Goal: Task Accomplishment & Management: Complete application form

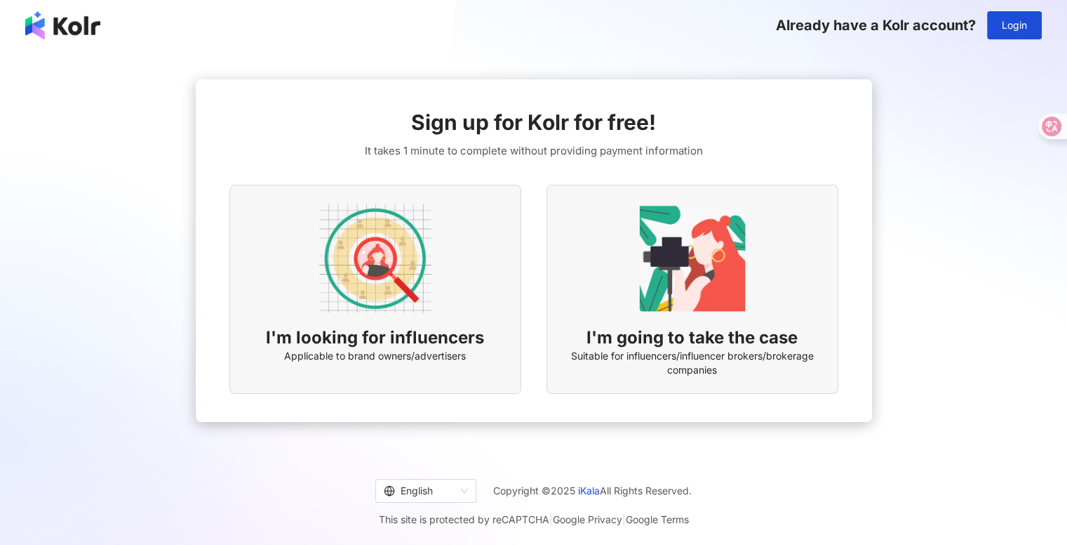
click at [654, 277] on img at bounding box center [693, 258] width 112 height 112
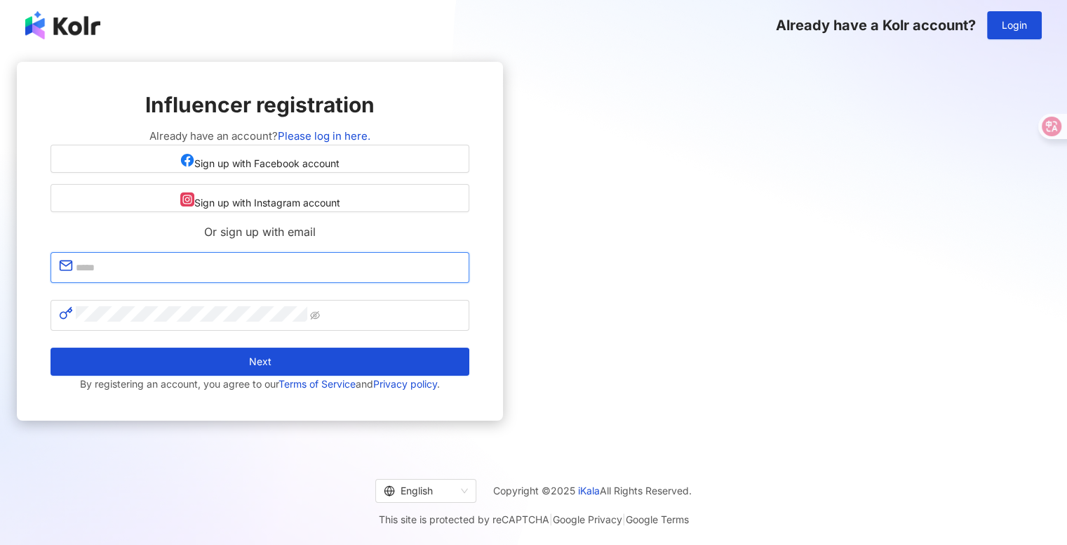
click at [461, 277] on input "text" at bounding box center [268, 267] width 385 height 18
type input "**********"
click at [51, 347] on button "Next" at bounding box center [260, 361] width 419 height 28
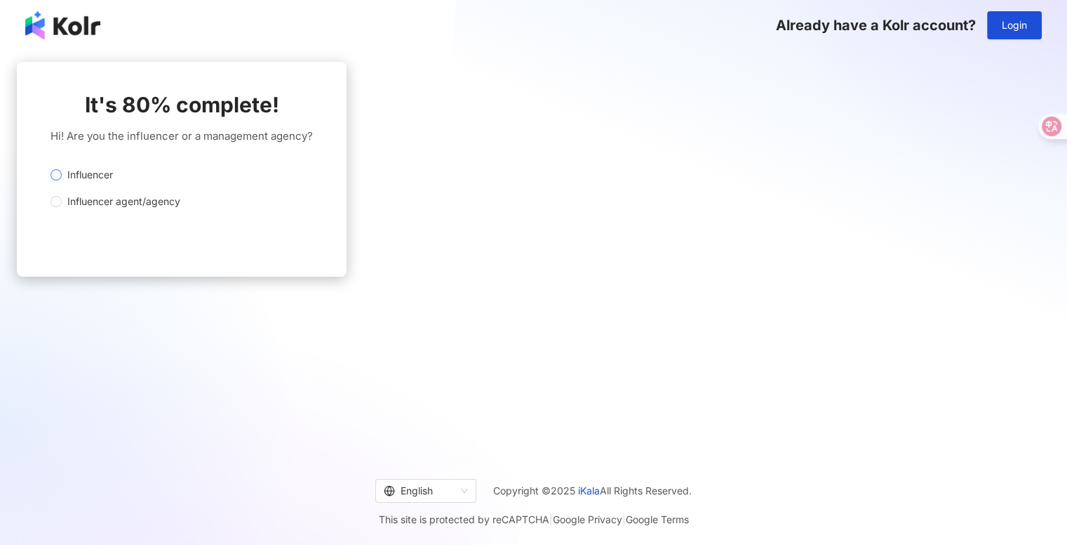
click at [119, 182] on span "Influencer" at bounding box center [90, 174] width 57 height 15
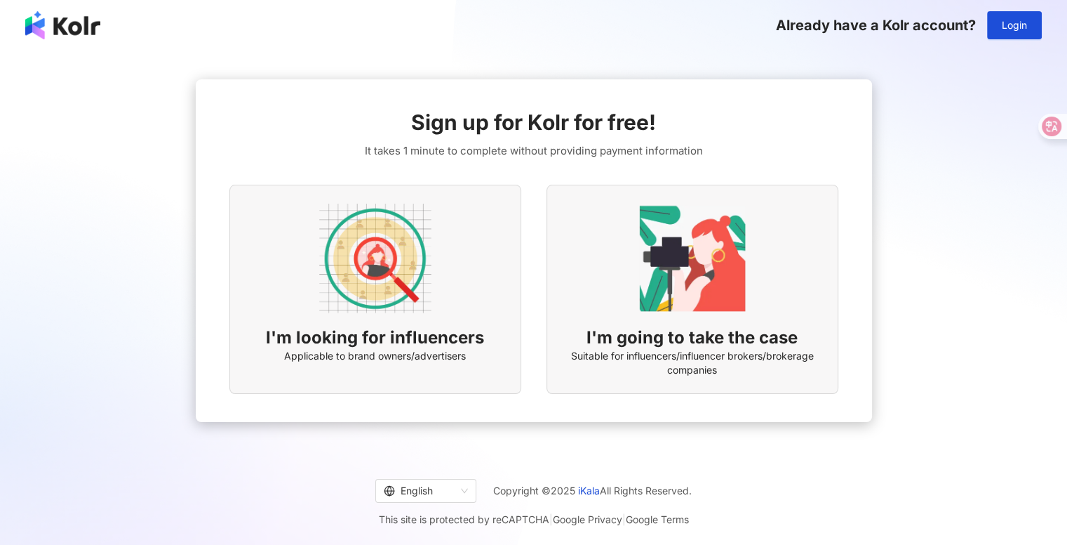
click at [734, 275] on img at bounding box center [693, 258] width 112 height 112
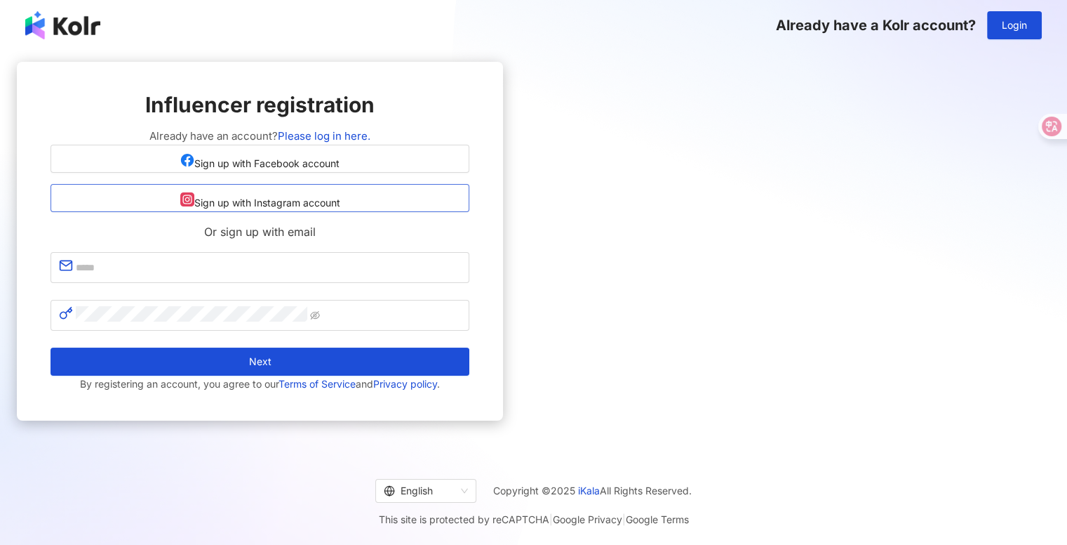
click at [340, 208] on span "Sign up with Instagram account" at bounding box center [267, 202] width 146 height 11
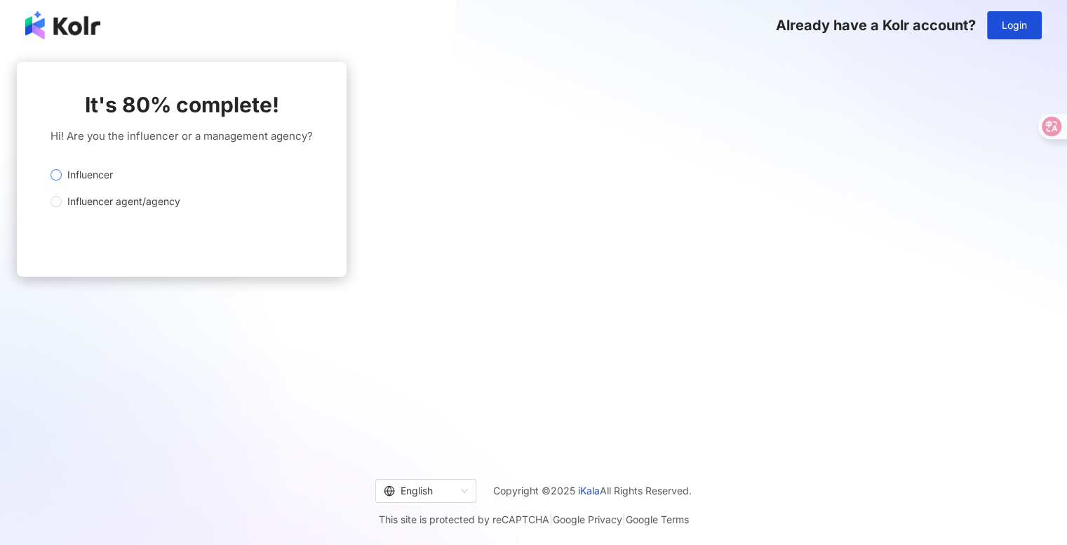
click at [307, 180] on label "Influencer" at bounding box center [179, 174] width 257 height 15
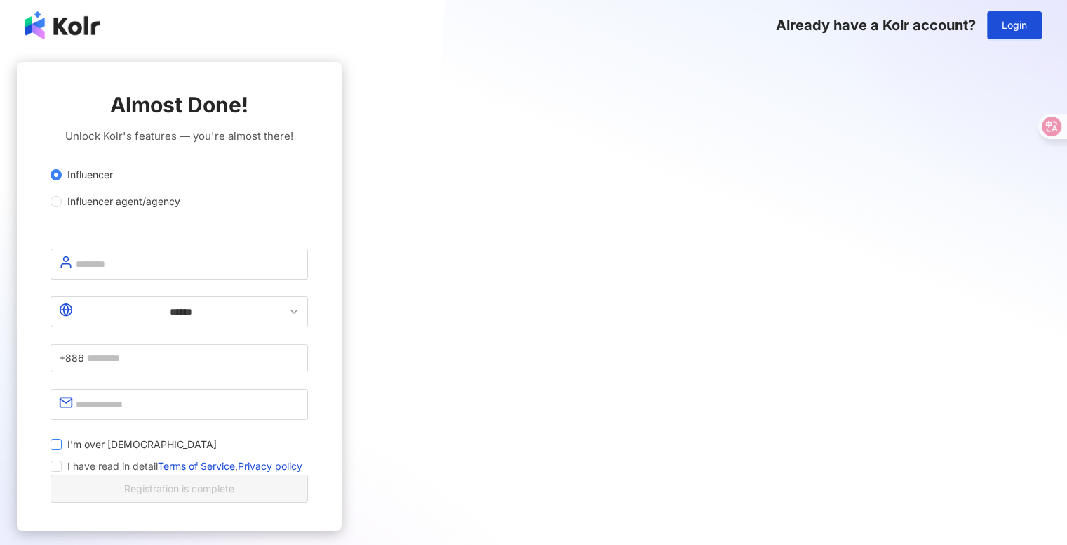
click at [222, 437] on span "I'm over 18 years old" at bounding box center [142, 444] width 161 height 15
click at [302, 458] on span "I have read in detail Terms of Service , Privacy policy" at bounding box center [184, 466] width 235 height 17
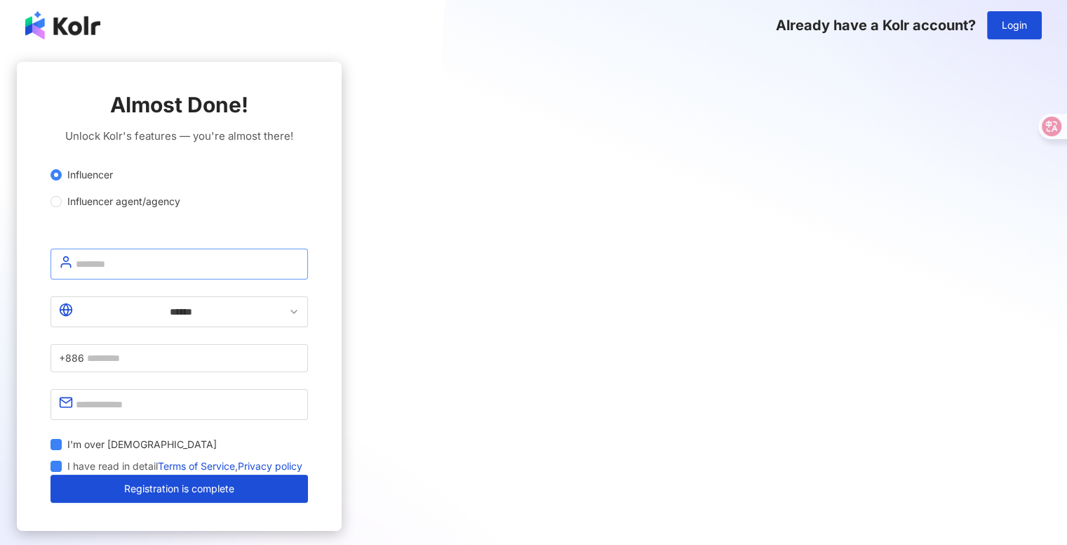
click at [308, 279] on span at bounding box center [180, 263] width 258 height 31
click at [300, 273] on input "text" at bounding box center [188, 264] width 224 height 18
type input "**********"
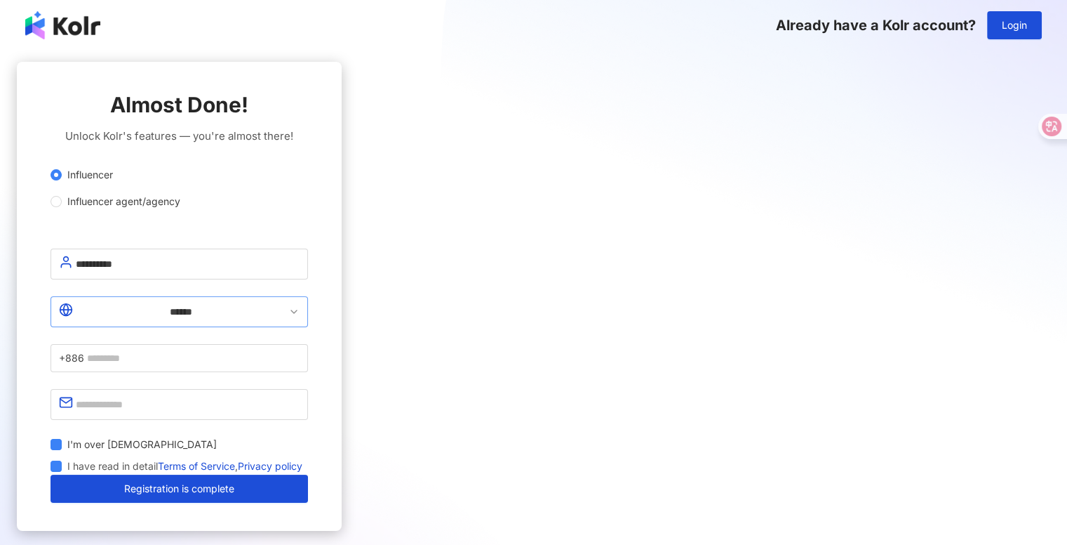
click at [300, 317] on icon at bounding box center [293, 311] width 11 height 11
click at [286, 321] on input "******" at bounding box center [181, 311] width 210 height 18
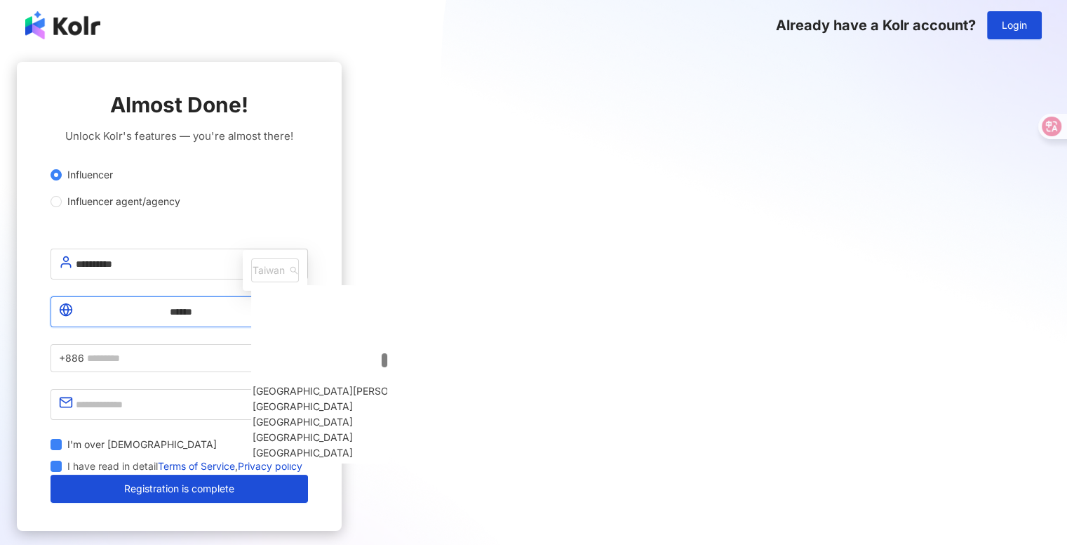
scroll to position [2818, 0]
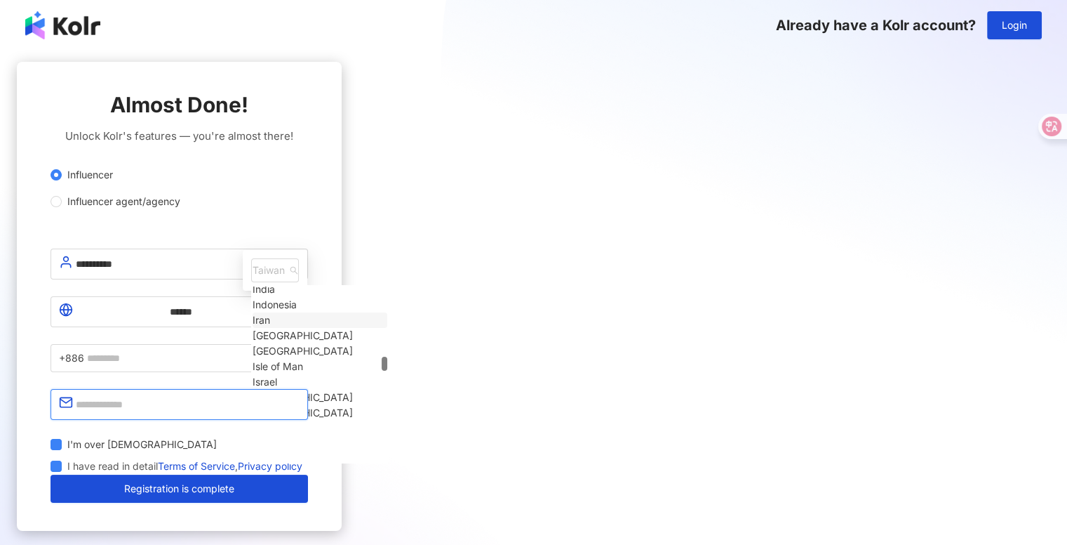
click at [300, 395] on input "text" at bounding box center [188, 404] width 224 height 18
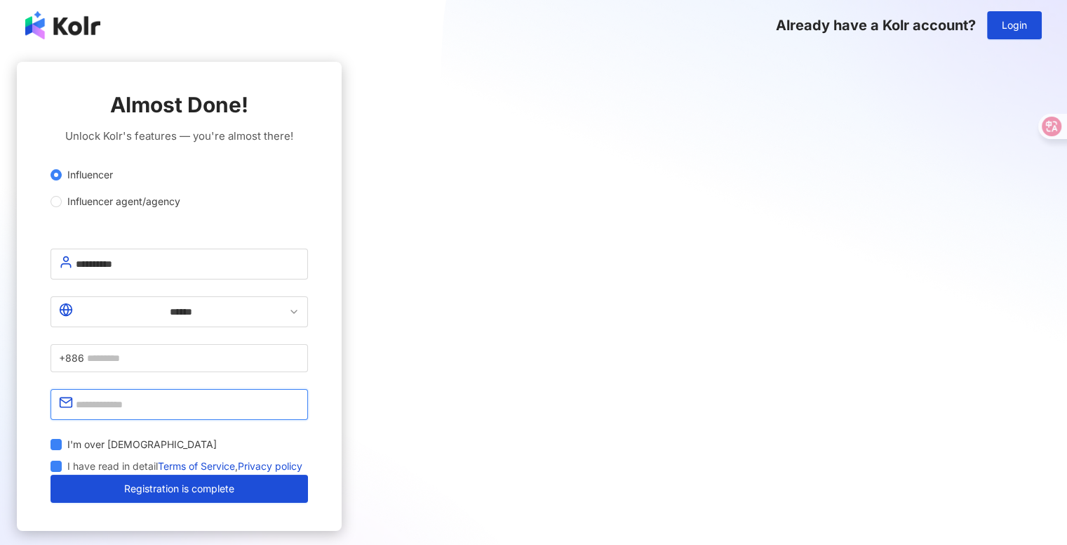
click at [300, 395] on input "text" at bounding box center [188, 404] width 224 height 18
type input "**********"
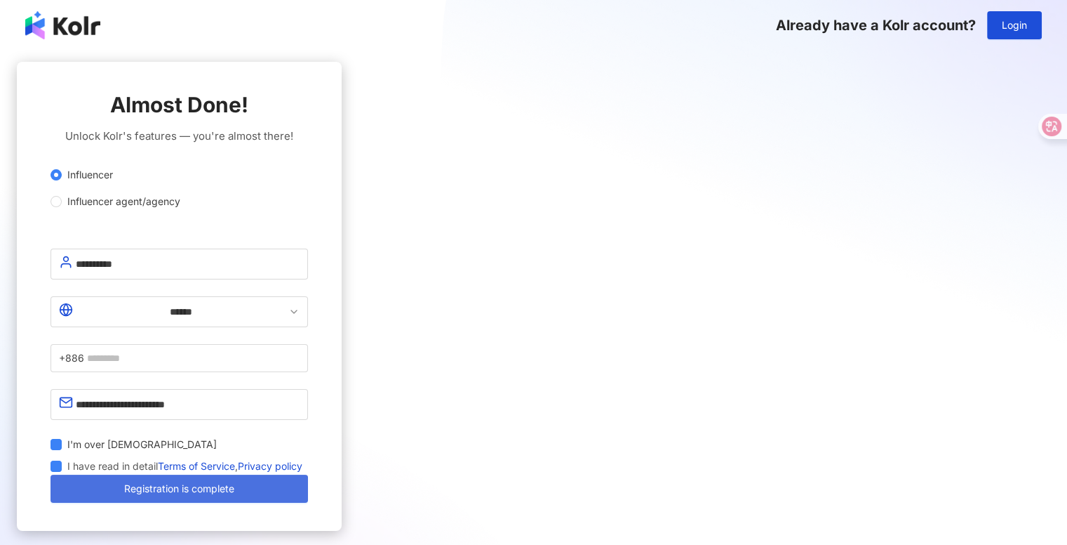
click at [234, 483] on span "Registration is complete" at bounding box center [179, 488] width 110 height 11
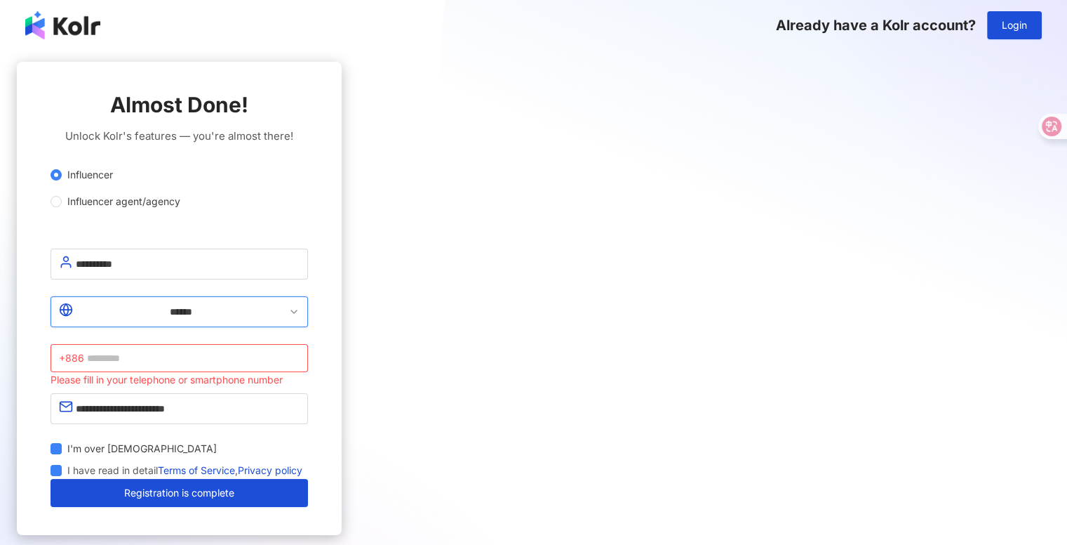
click at [286, 321] on input "******" at bounding box center [181, 311] width 210 height 18
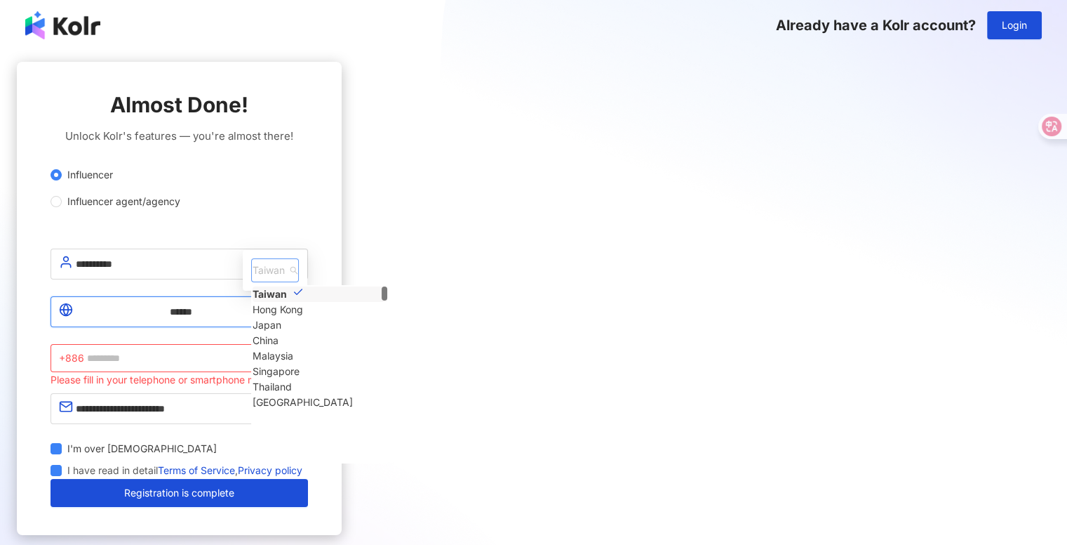
click at [298, 259] on span "Taiwan" at bounding box center [275, 270] width 45 height 22
type input "****"
click at [353, 286] on div "Vietnam" at bounding box center [303, 293] width 100 height 15
type input "*******"
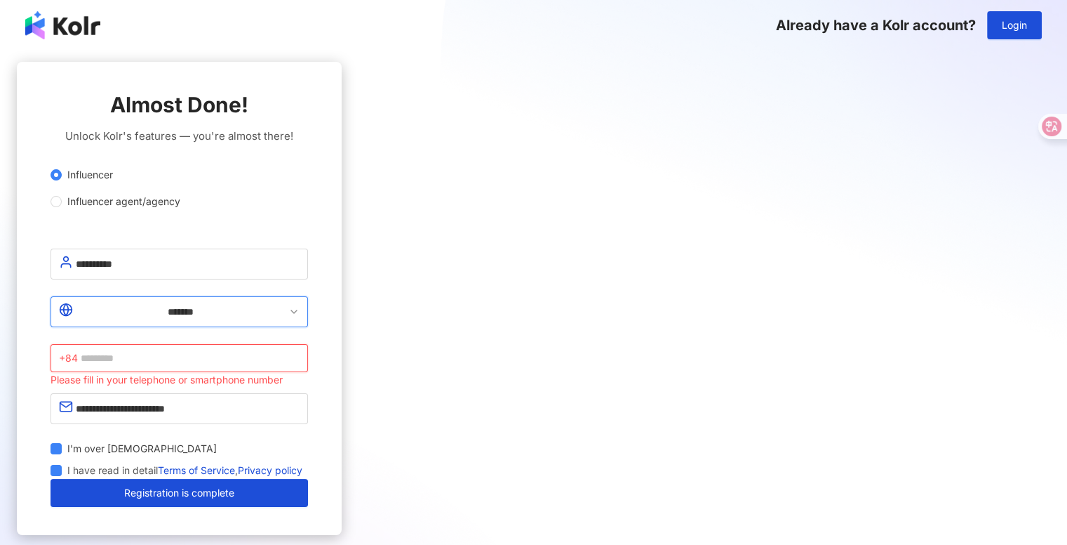
click at [300, 350] on input "text" at bounding box center [190, 357] width 219 height 15
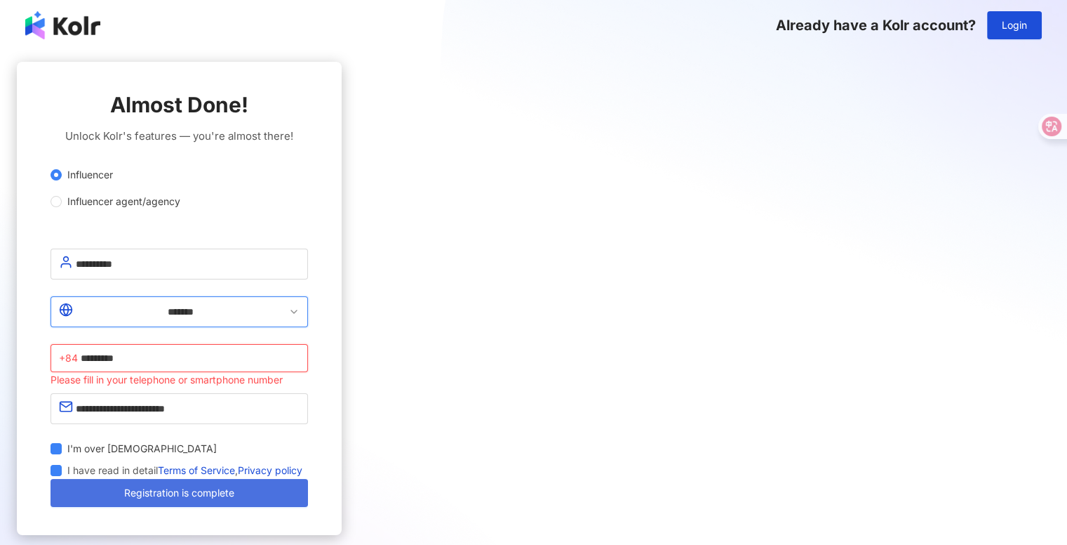
type input "*********"
click at [234, 488] on span "Registration is complete" at bounding box center [179, 492] width 110 height 11
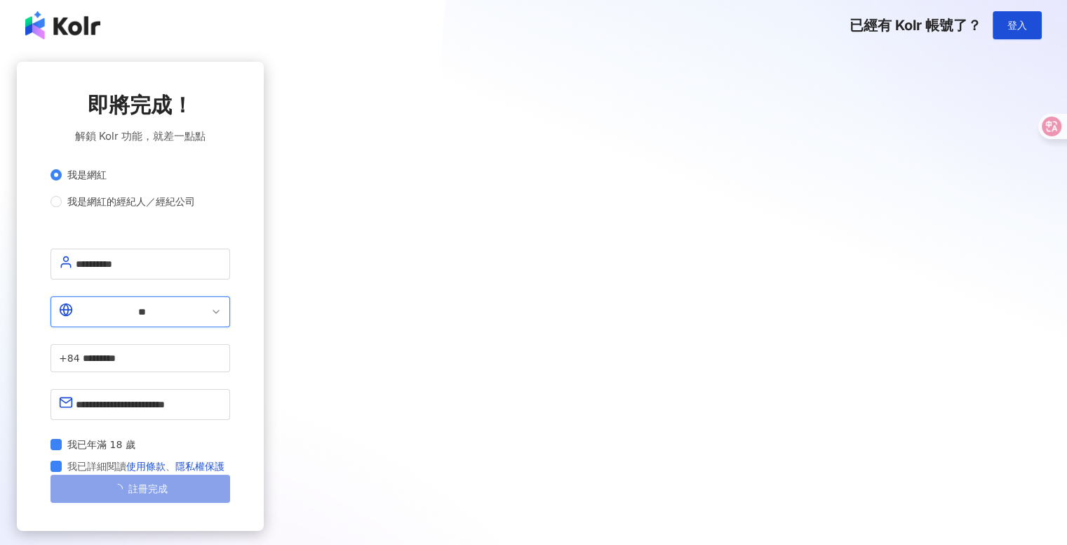
type input "**"
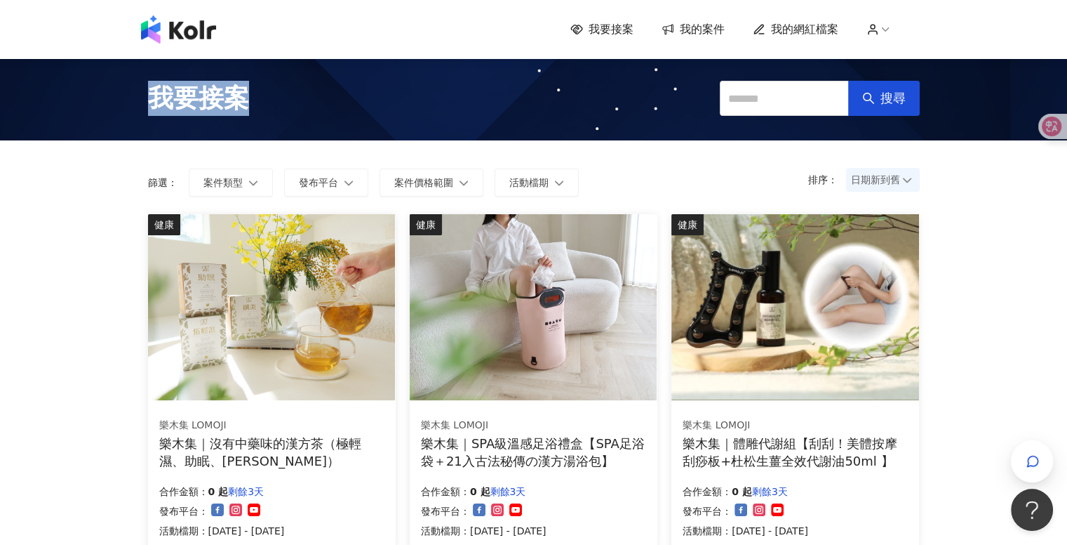
drag, startPoint x: 275, startPoint y: 105, endPoint x: 127, endPoint y: 88, distance: 149.0
click at [127, 88] on div "我要接案 搜尋" at bounding box center [533, 98] width 1067 height 84
click at [186, 105] on body "我要接案 我的案件 我的網紅檔案 我要接案 搜尋 排序： 日期新到舊 篩選： 案件類型 發布平台 案件價格範圍 活動檔期 清除 套用 健康 樂木集 LOMOJ…" at bounding box center [533, 272] width 1067 height 545
click at [463, 80] on div "我要接案 搜尋" at bounding box center [534, 98] width 800 height 63
click at [879, 34] on icon at bounding box center [873, 29] width 13 height 13
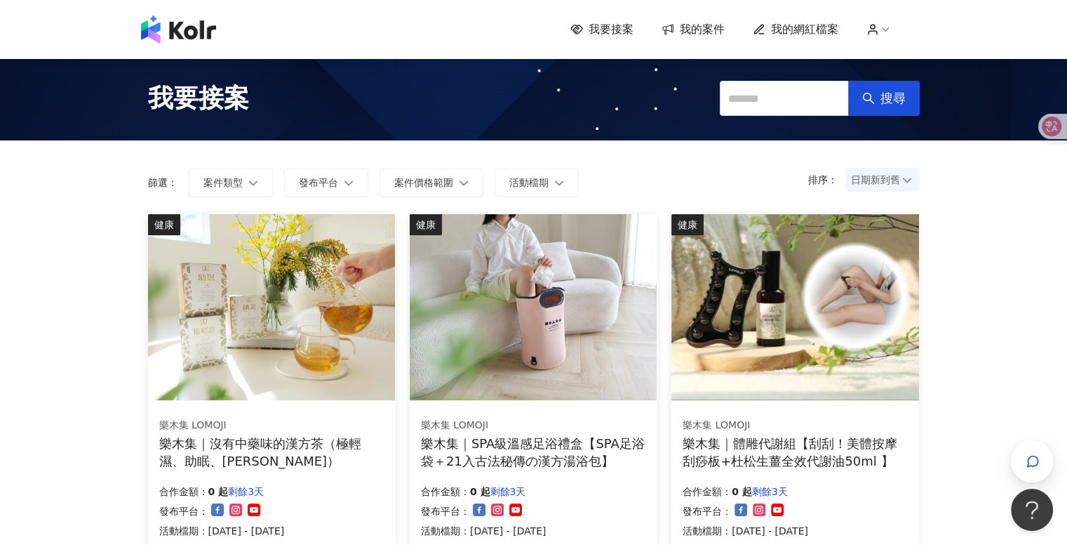
click at [886, 35] on icon at bounding box center [885, 29] width 13 height 13
click at [900, 55] on link "帳戶設定" at bounding box center [919, 55] width 39 height 11
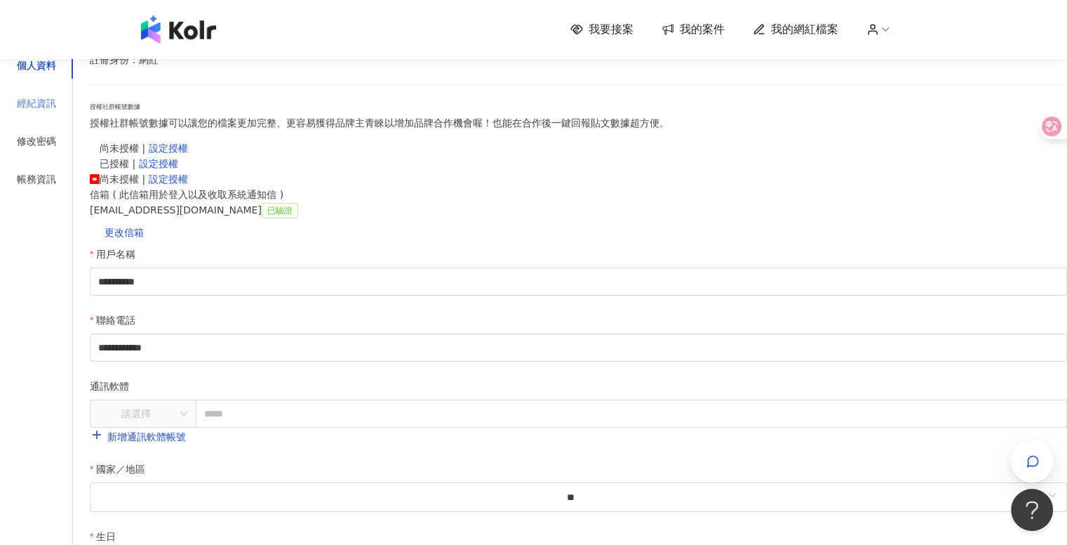
drag, startPoint x: 277, startPoint y: 262, endPoint x: 270, endPoint y: 267, distance: 8.6
click at [73, 117] on div "經紀資訊" at bounding box center [36, 103] width 73 height 27
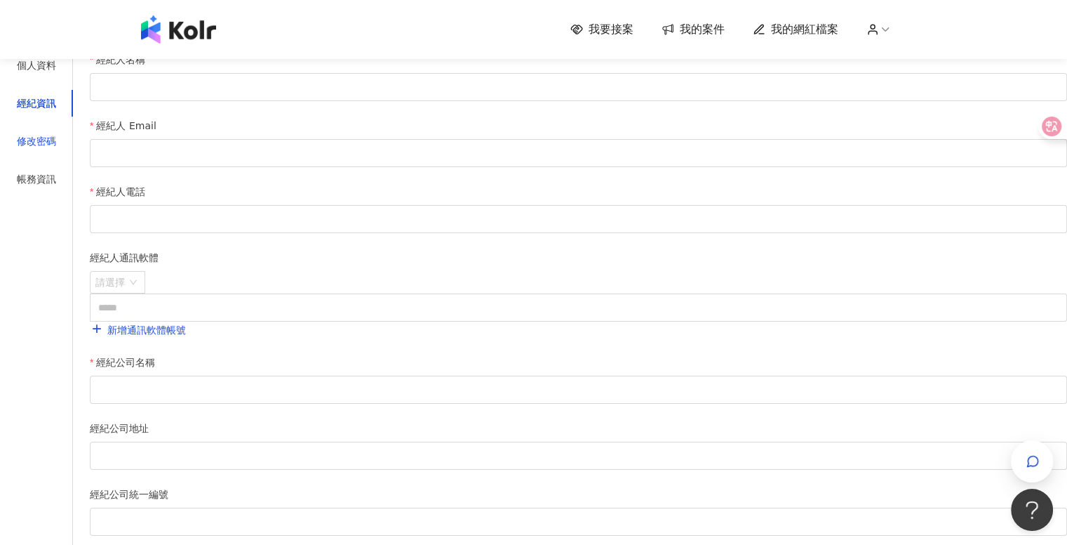
click at [56, 149] on div "修改密碼" at bounding box center [36, 140] width 39 height 15
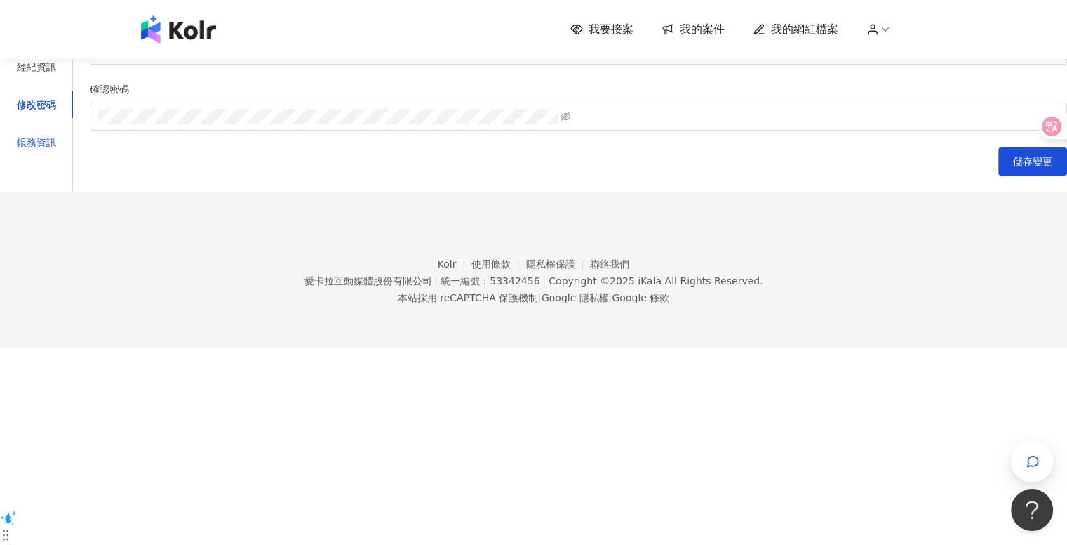
click at [56, 150] on div "帳務資訊" at bounding box center [36, 142] width 39 height 15
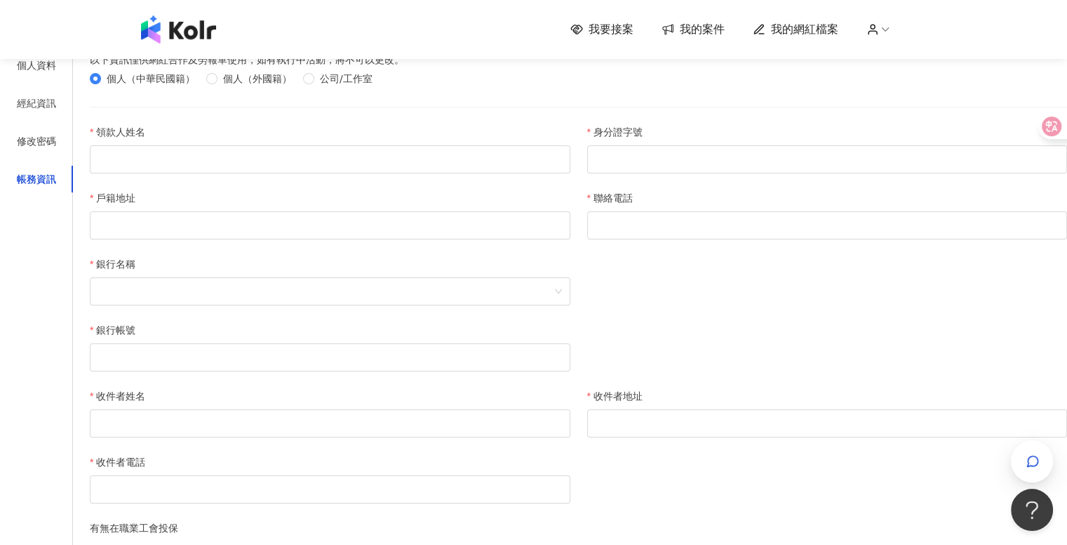
click at [704, 29] on span "我的案件" at bounding box center [702, 29] width 45 height 15
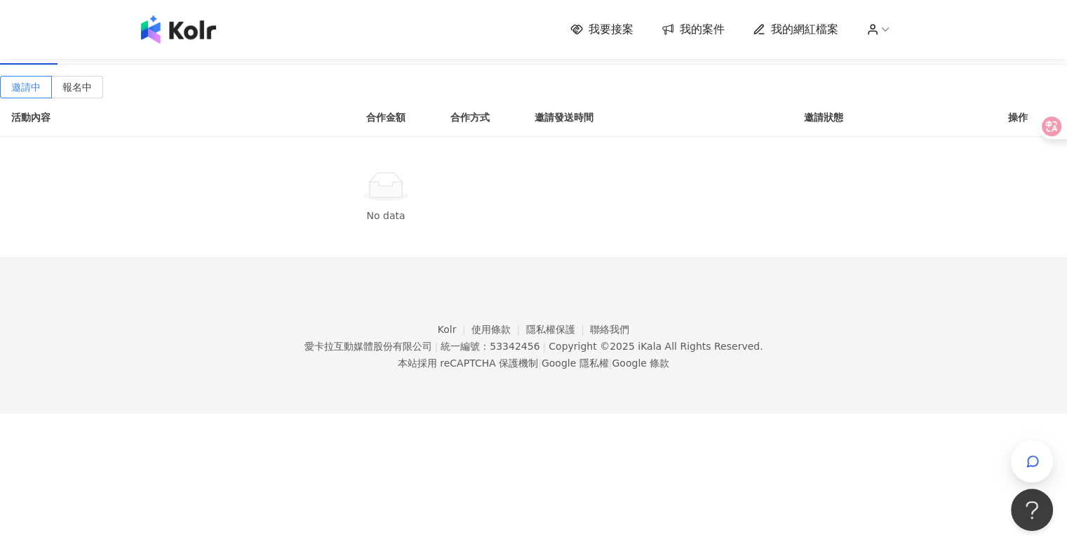
click at [806, 32] on span "我的網紅檔案" at bounding box center [804, 29] width 67 height 15
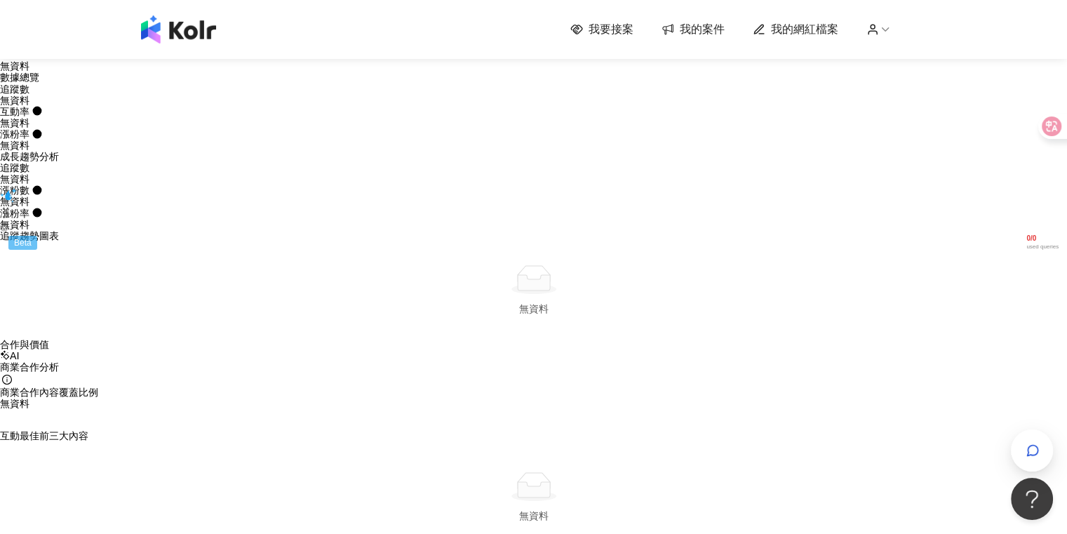
scroll to position [351, 0]
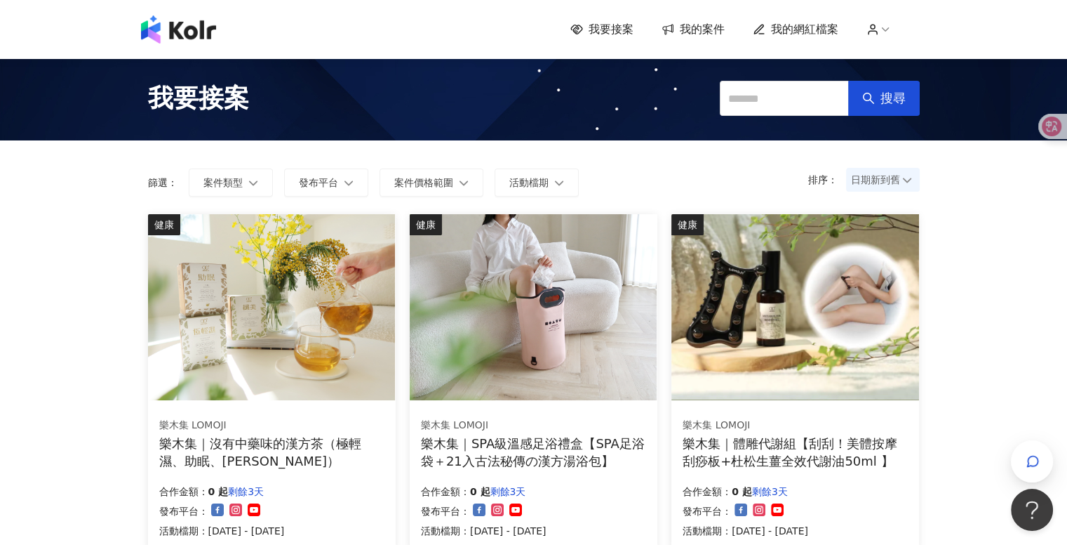
click at [194, 34] on img at bounding box center [178, 29] width 75 height 28
click at [813, 32] on span "我的網紅檔案" at bounding box center [804, 29] width 67 height 15
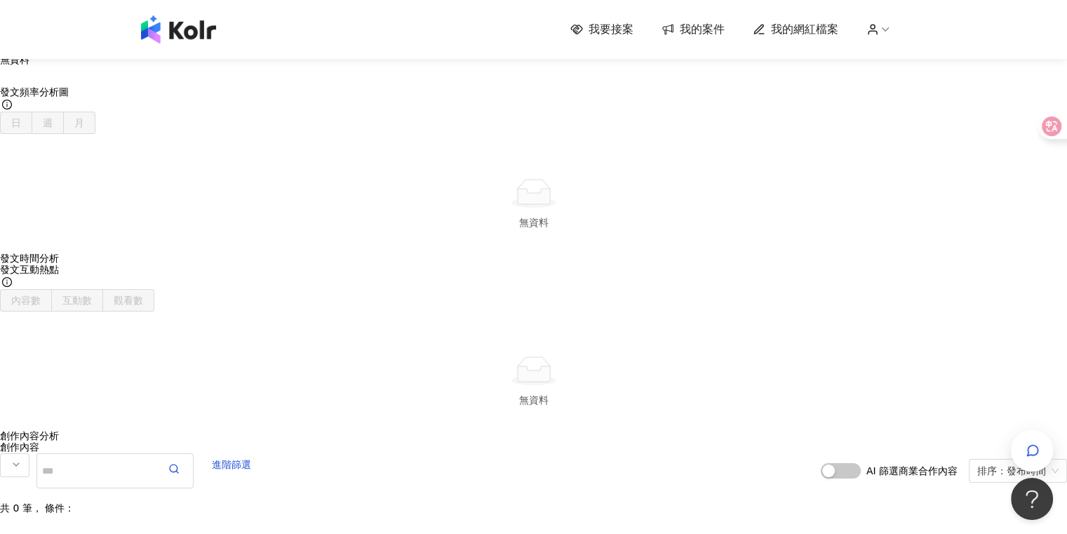
scroll to position [1165, 11]
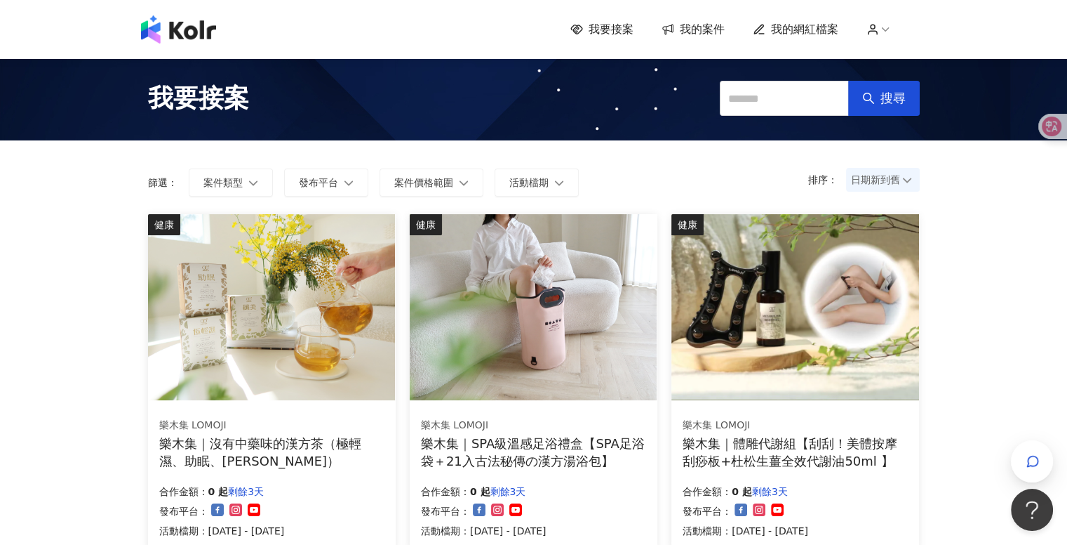
click at [905, 177] on icon at bounding box center [908, 180] width 10 height 10
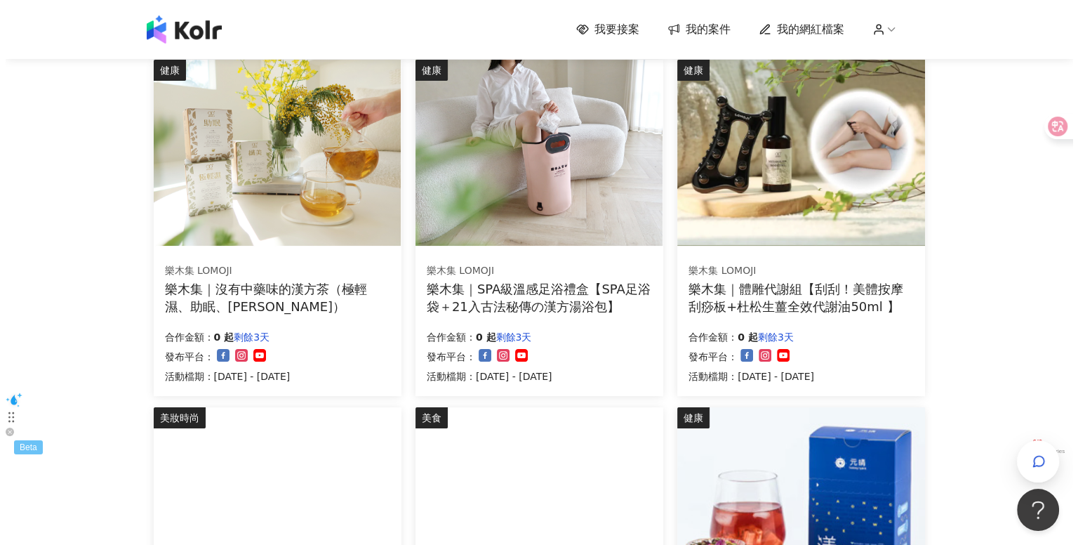
scroll to position [156, 0]
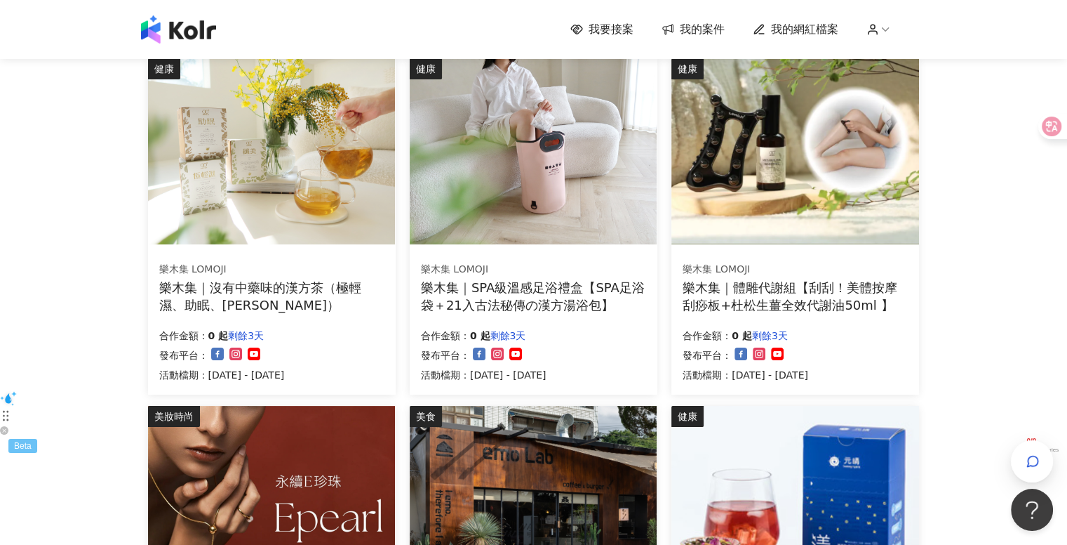
click at [514, 194] on img at bounding box center [533, 151] width 247 height 186
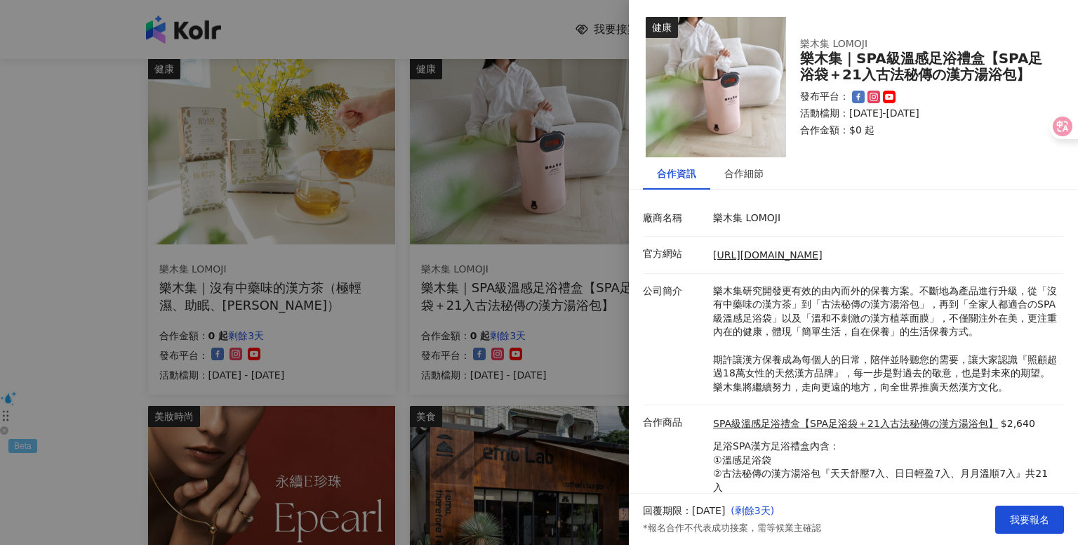
scroll to position [73, 0]
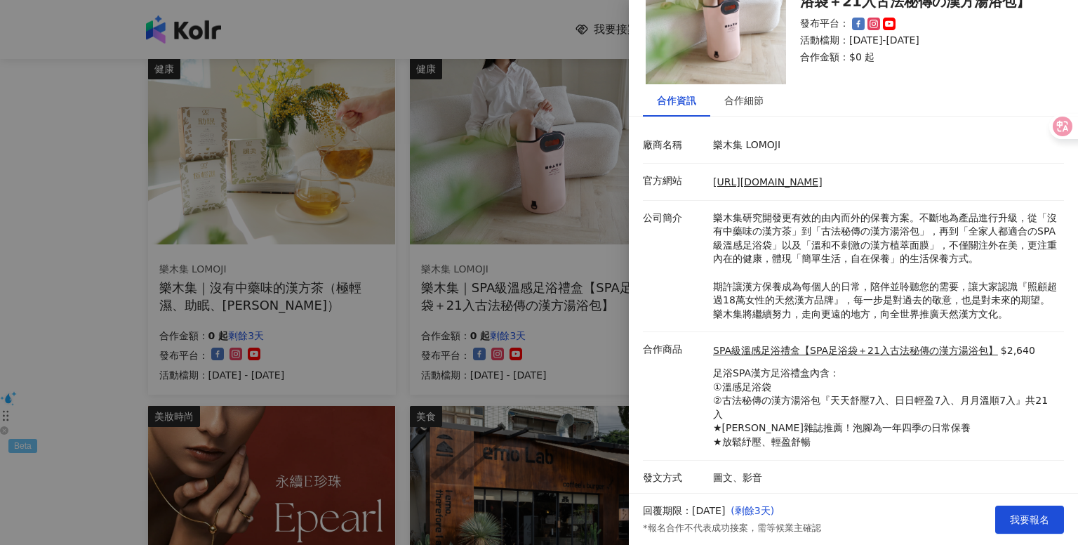
click at [838, 251] on p "樂木集研究開發更有效的由內而外的保養方案。不斷地為產品進行升級，從「沒有中藥味の漢方茶」到「古法秘傳の漢方湯浴包」，再到「全家人都適合のSPA級溫感足浴袋」以…" at bounding box center [885, 266] width 344 height 110
click at [494, 259] on div at bounding box center [539, 272] width 1078 height 545
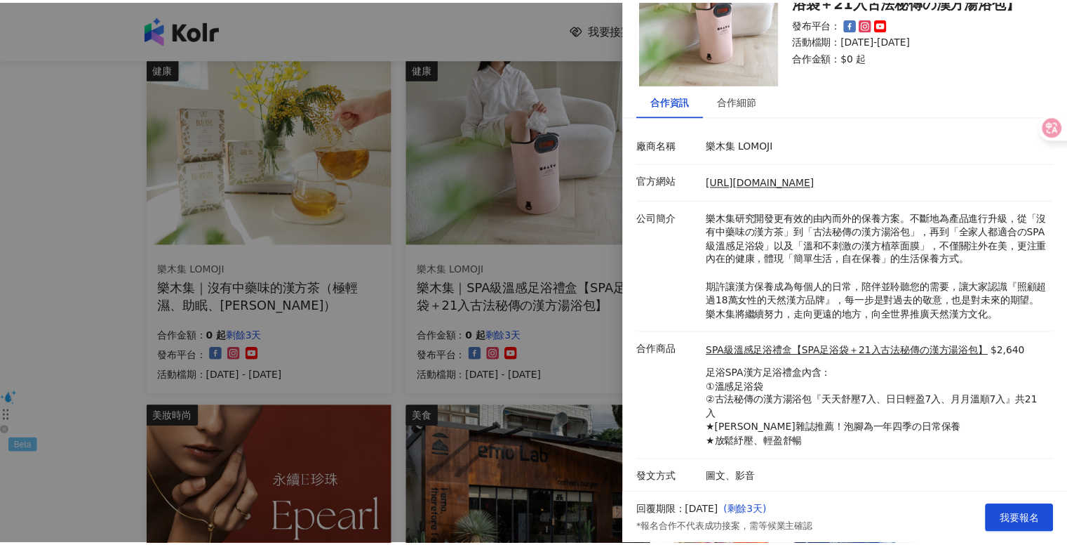
scroll to position [0, 0]
